Goal: Transaction & Acquisition: Obtain resource

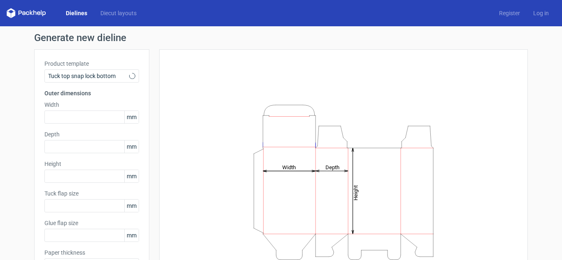
type input "15"
type input "10"
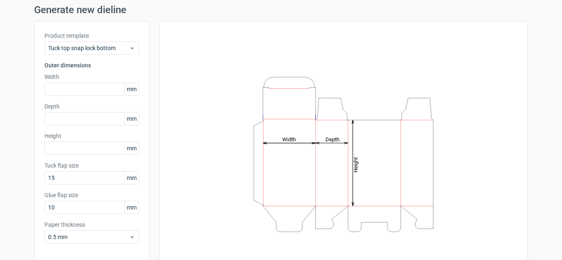
scroll to position [41, 0]
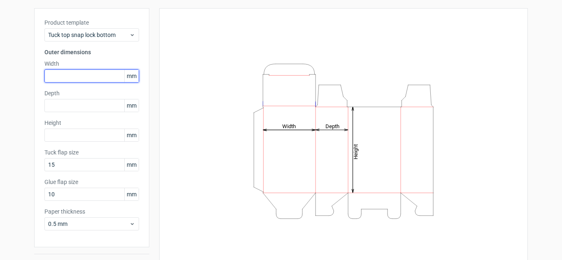
click at [73, 78] on input "text" at bounding box center [91, 76] width 95 height 13
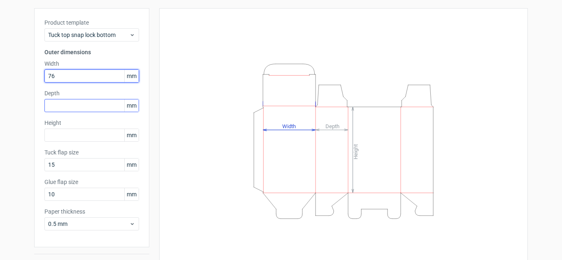
type input "76"
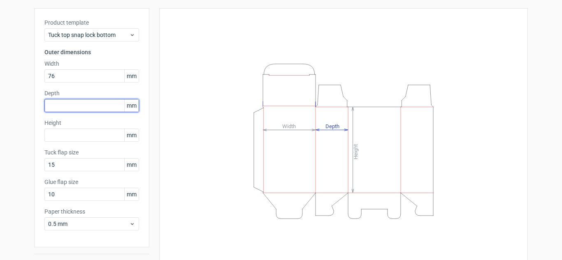
click at [71, 107] on input "text" at bounding box center [91, 105] width 95 height 13
type input "76"
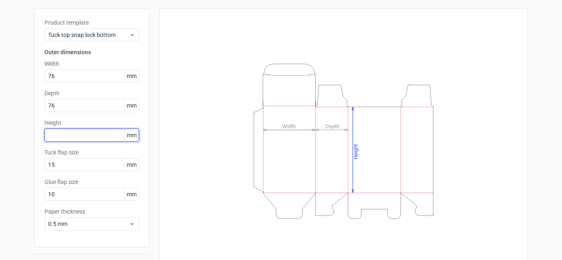
click at [65, 137] on input "text" at bounding box center [91, 135] width 95 height 13
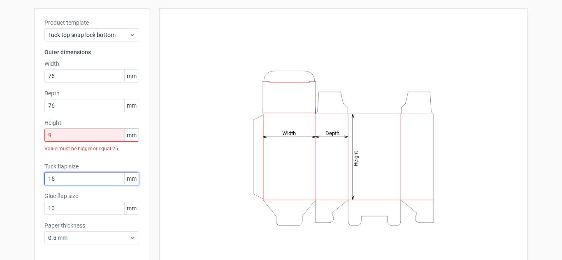
click at [76, 164] on div "Tuck flap size 15 mm" at bounding box center [91, 173] width 95 height 23
drag, startPoint x: 77, startPoint y: 162, endPoint x: 65, endPoint y: 165, distance: 12.3
click at [65, 165] on label "Tuck flap size" at bounding box center [91, 166] width 95 height 8
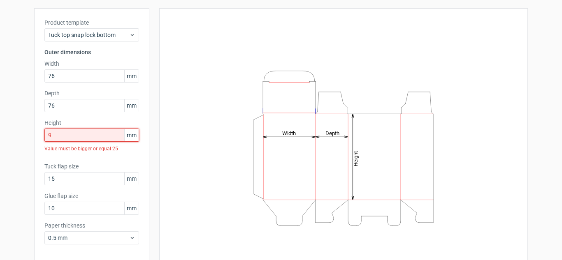
click at [80, 138] on input "9" at bounding box center [91, 135] width 95 height 13
drag, startPoint x: 39, startPoint y: 137, endPoint x: 23, endPoint y: 135, distance: 15.3
click at [25, 138] on div "Generate new dieline Product template Tuck top snap lock bottom Outer dimension…" at bounding box center [281, 140] width 562 height 310
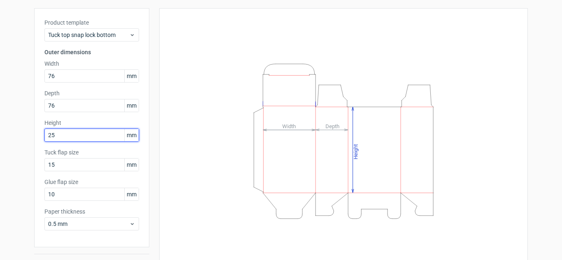
type input "25"
click at [98, 156] on label "Tuck flap size" at bounding box center [91, 152] width 95 height 8
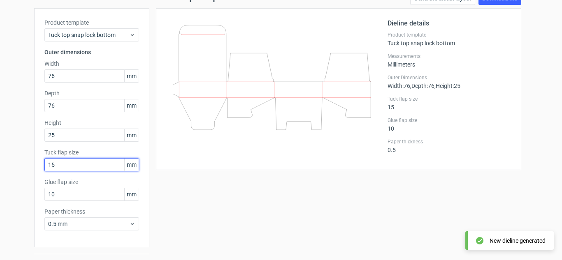
click at [96, 161] on input "15" at bounding box center [91, 164] width 95 height 13
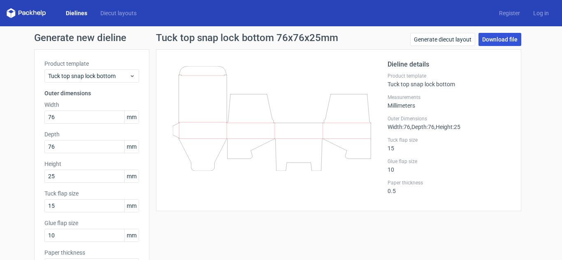
click at [495, 35] on link "Download file" at bounding box center [499, 39] width 43 height 13
click at [255, 151] on icon at bounding box center [272, 118] width 198 height 105
